Goal: Navigation & Orientation: Find specific page/section

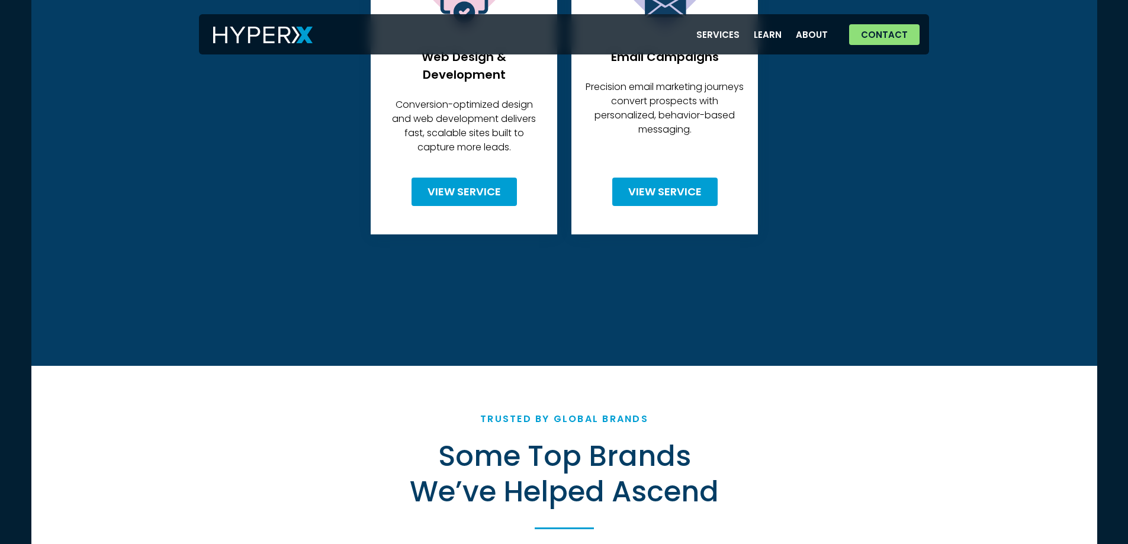
scroll to position [3421, 0]
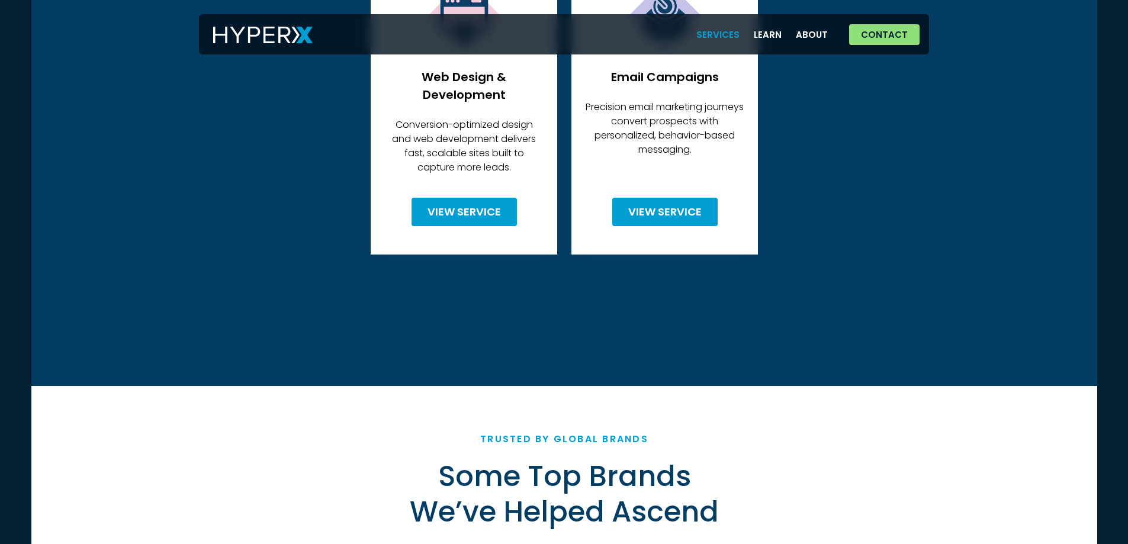
click at [720, 29] on link "Services" at bounding box center [717, 34] width 57 height 24
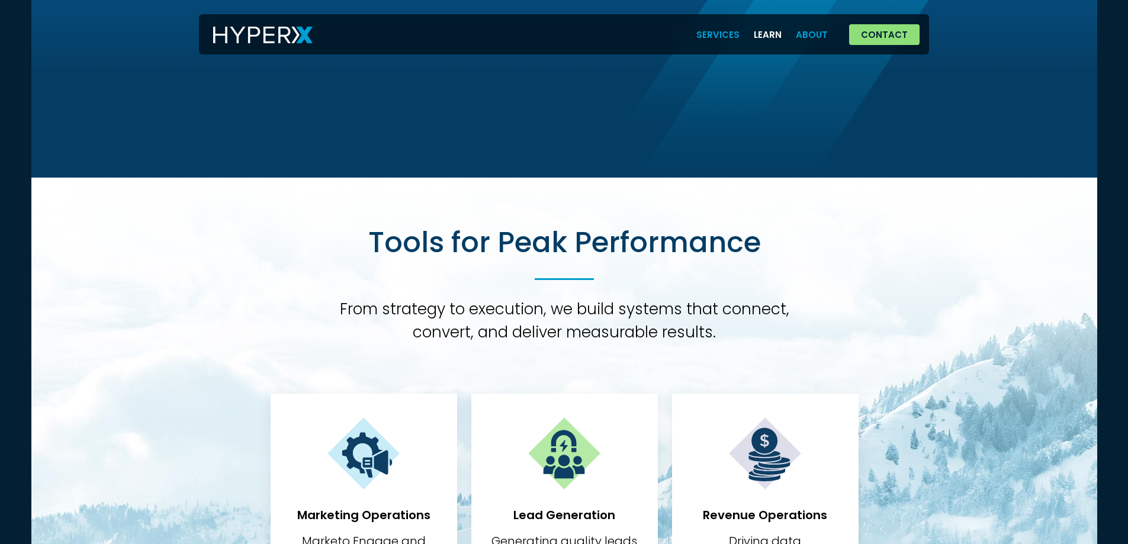
click at [819, 31] on link "About" at bounding box center [811, 34] width 46 height 24
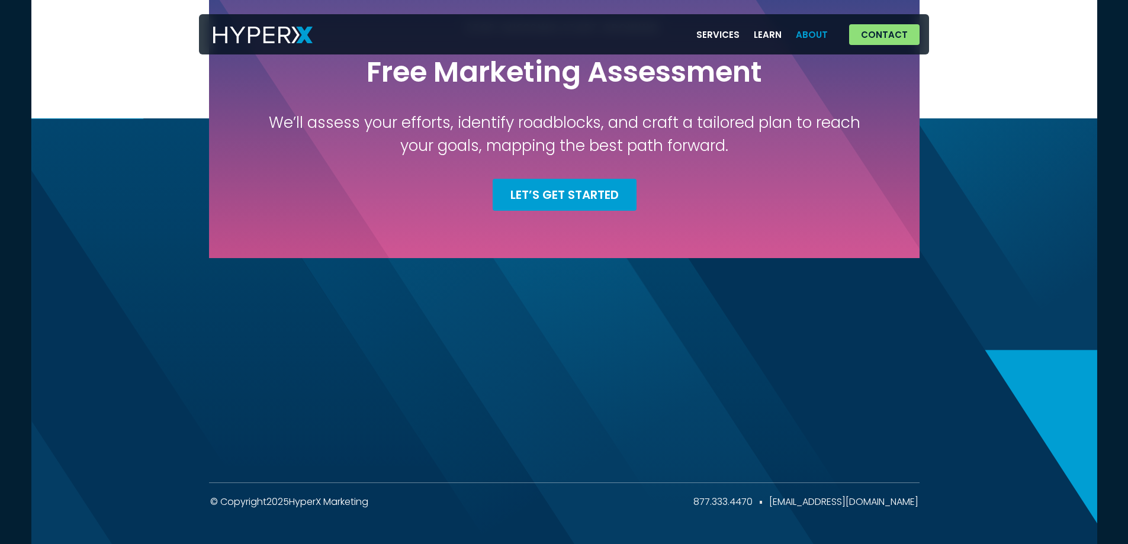
scroll to position [1976, 0]
drag, startPoint x: 942, startPoint y: 499, endPoint x: 894, endPoint y: 501, distance: 48.6
click at [893, 501] on div "© Copyright 2025 HyperX Marketing 877.333.4470 [EMAIL_ADDRESS][DOMAIN_NAME]" at bounding box center [563, 501] width 1065 height 14
drag, startPoint x: 385, startPoint y: 501, endPoint x: 297, endPoint y: 501, distance: 87.6
click at [297, 501] on div "© Copyright 2025 HyperX Marketing 877.333.4470 [EMAIL_ADDRESS][DOMAIN_NAME]" at bounding box center [564, 501] width 708 height 14
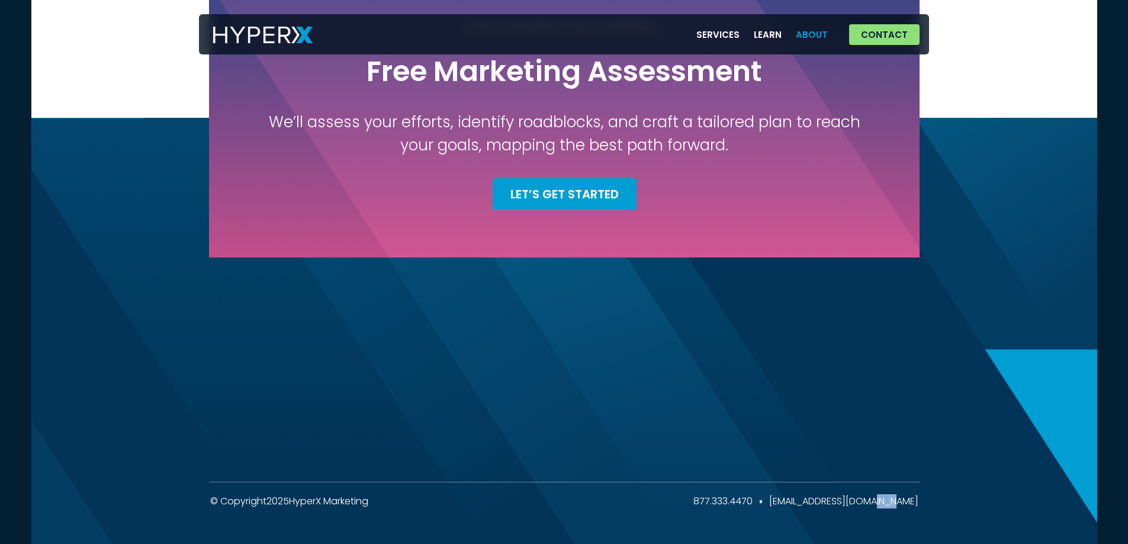
copy div "HyperX Marketing"
